Goal: Answer question/provide support: Share knowledge or assist other users

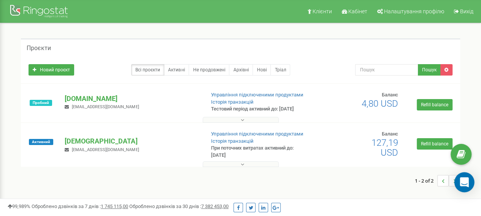
click at [469, 188] on div "Open Intercom Messenger" at bounding box center [465, 183] width 20 height 20
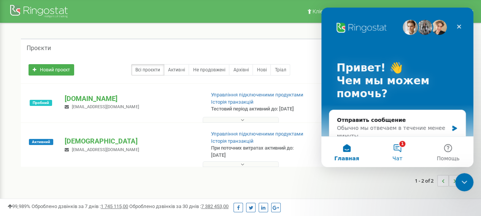
click at [406, 155] on button "1 Чат" at bounding box center [397, 152] width 51 height 30
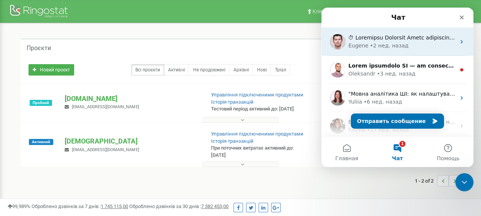
click at [410, 49] on div "[PERSON_NAME] • 2 нед. назад" at bounding box center [401, 46] width 107 height 8
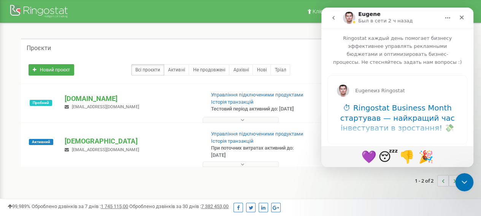
scroll to position [5, 0]
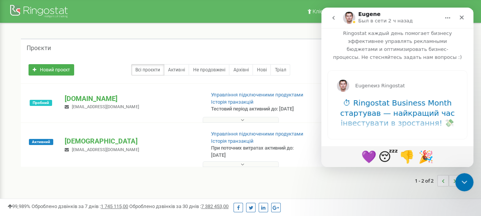
click at [334, 13] on button "go back" at bounding box center [333, 18] width 14 height 14
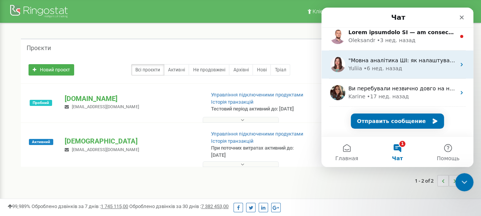
scroll to position [0, 0]
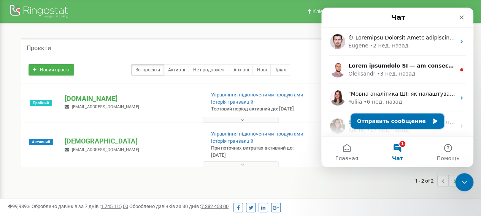
click at [409, 122] on button "Отправить сообщение" at bounding box center [397, 121] width 93 height 15
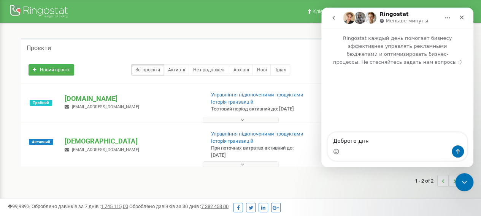
type textarea "Доброго дня!"
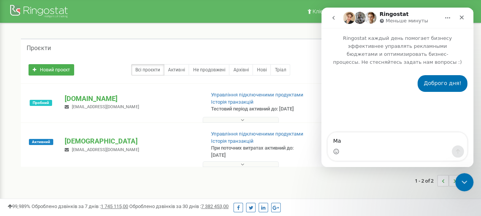
type textarea "Ма"
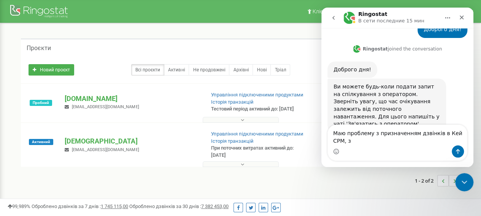
scroll to position [62, 0]
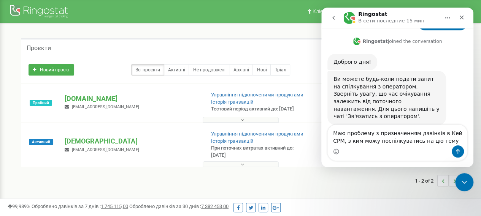
type textarea "Маю проблему з призначенням дзвінків в Кей СРМ, з ким можу поспілкуватись на цю…"
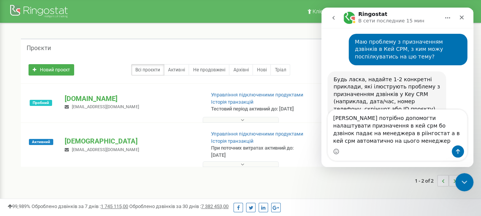
scroll to position [167, 0]
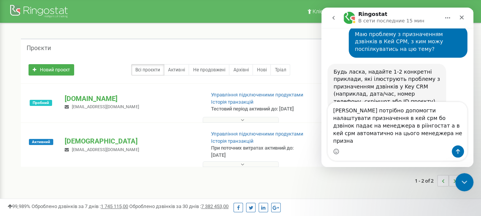
type textarea "[PERSON_NAME] потрібно допомогти налаштувати призначення в кей срм бо дзвінок п…"
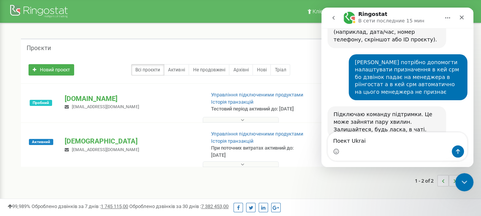
scroll to position [234, 0]
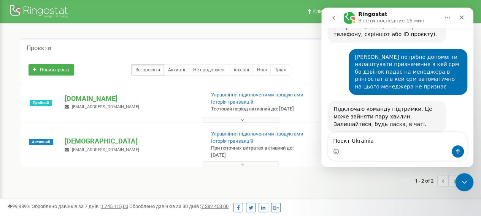
type textarea "Поект Ukrainian"
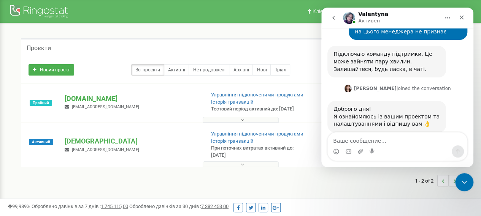
scroll to position [413, 0]
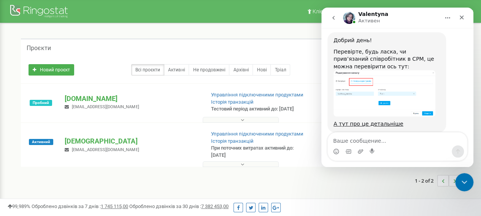
click at [469, 154] on div "Мессенджер Intercom" at bounding box center [397, 146] width 152 height 29
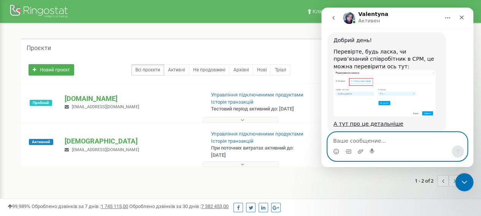
click at [375, 142] on textarea "Ваше сообщение..." at bounding box center [397, 139] width 139 height 13
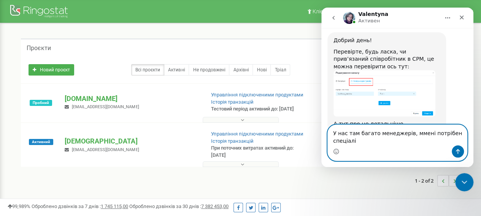
scroll to position [421, 0]
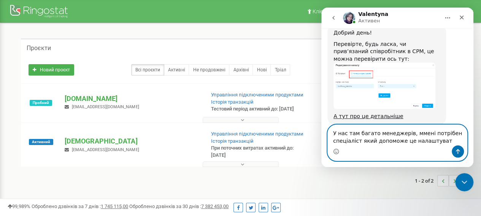
type textarea "У нас там багато менеджерів, ммені потрібен спеціаліст який допоможе це налашту…"
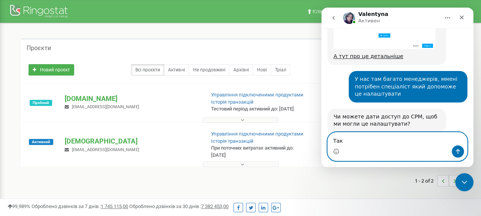
scroll to position [488, 0]
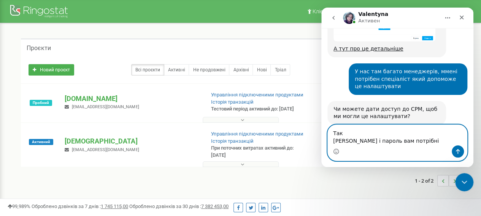
type textarea "Так [PERSON_NAME] і пароль вам потрібні?"
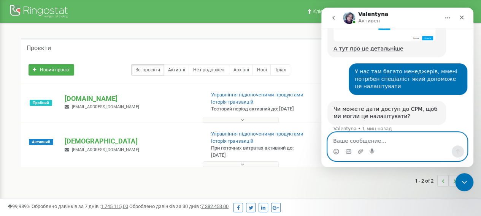
scroll to position [511, 0]
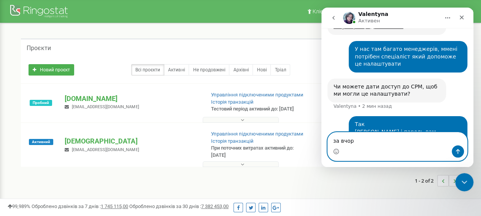
type textarea "за вчора"
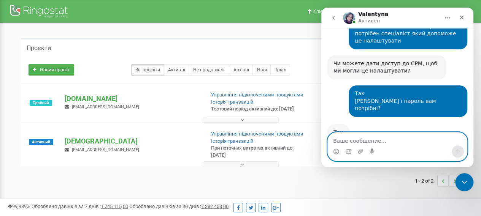
scroll to position [533, 0]
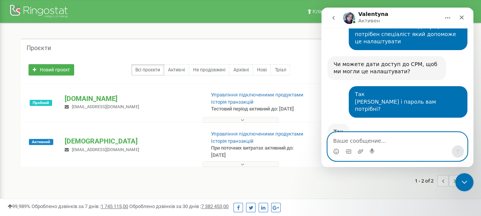
click at [360, 139] on textarea "Ваше сообщение..." at bounding box center [397, 139] width 139 height 13
paste textarea "[EMAIL_ADDRESS][DOMAIN_NAME]"
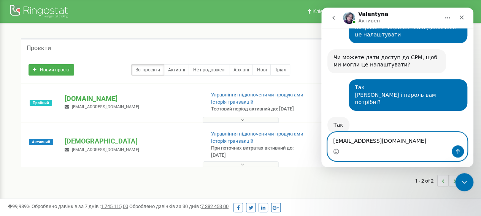
scroll to position [541, 0]
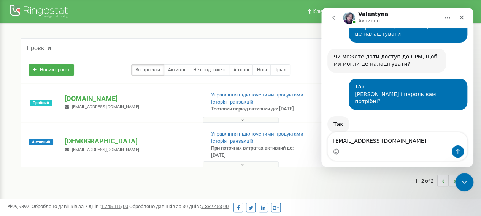
click at [461, 116] on div "Так [PERSON_NAME] • 9 мин назад" at bounding box center [397, 132] width 140 height 33
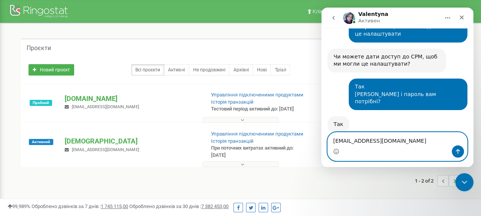
click at [383, 140] on textarea "[EMAIL_ADDRESS][DOMAIN_NAME]" at bounding box center [397, 139] width 139 height 13
paste textarea "Pilot123$"
type textarea "[EMAIL_ADDRESS][DOMAIN_NAME] Pilot123$"
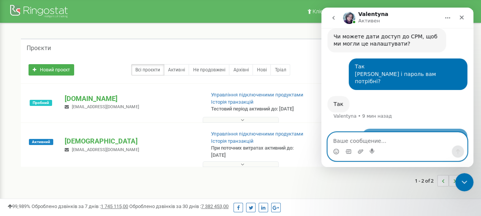
scroll to position [564, 0]
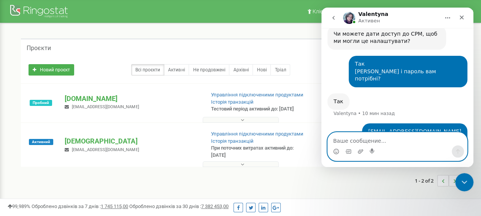
paste textarea "[URL][DOMAIN_NAME]"
type textarea "[URL][DOMAIN_NAME]"
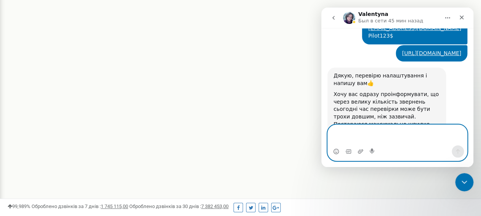
scroll to position [667, 0]
